Goal: Find specific page/section: Find specific page/section

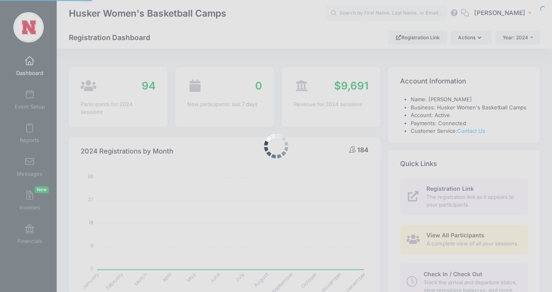
select select
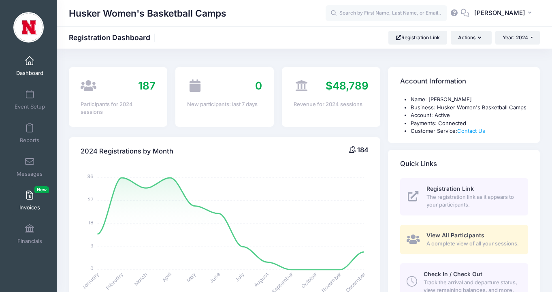
click at [21, 203] on link "Invoices New" at bounding box center [30, 200] width 38 height 28
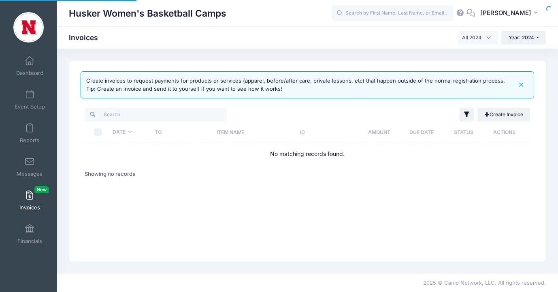
select select
click at [30, 231] on span at bounding box center [30, 229] width 0 height 9
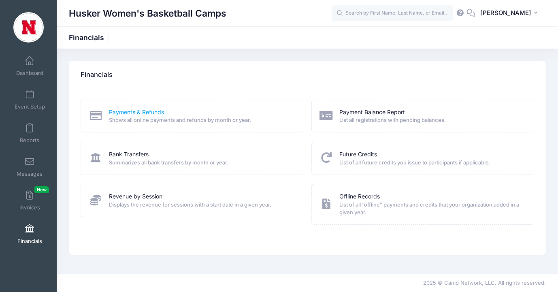
click at [140, 113] on link "Payments & Refunds" at bounding box center [136, 112] width 55 height 9
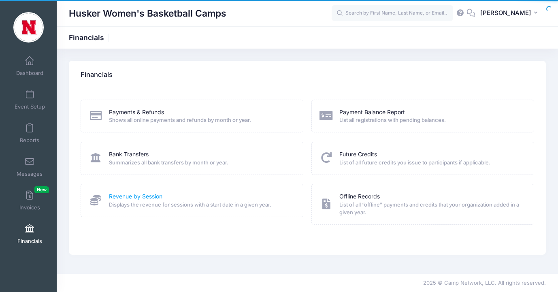
click at [145, 198] on link "Revenue by Session" at bounding box center [135, 196] width 53 height 9
